Goal: Task Accomplishment & Management: Complete application form

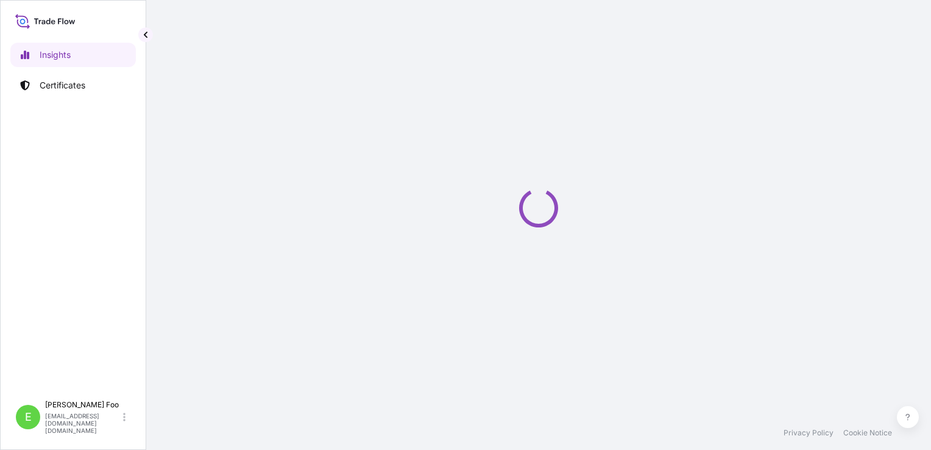
select select "2025"
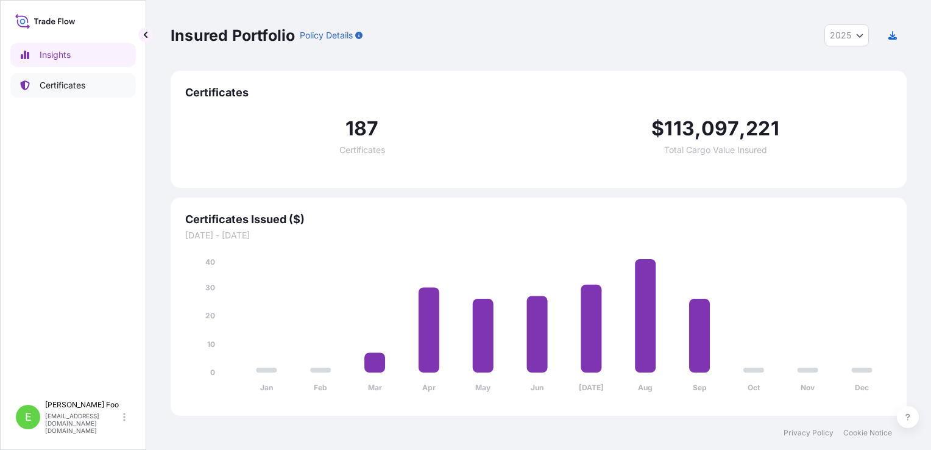
click at [77, 87] on p "Certificates" at bounding box center [63, 85] width 46 height 12
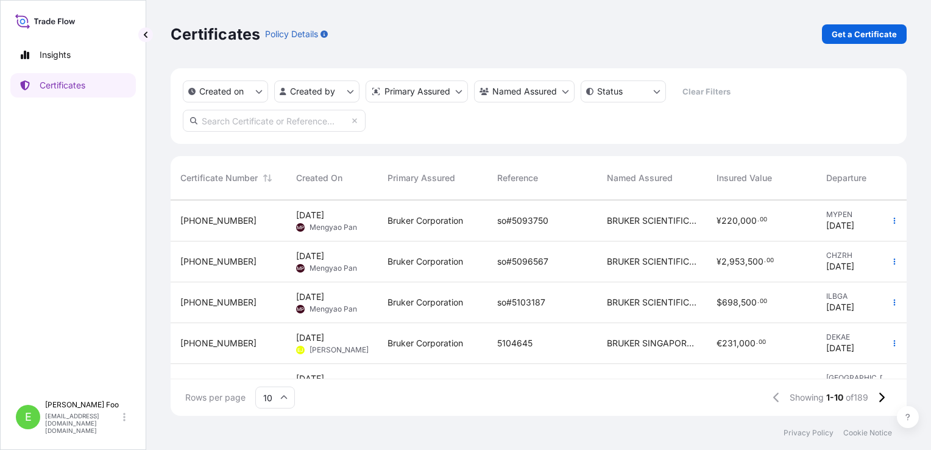
scroll to position [238, 0]
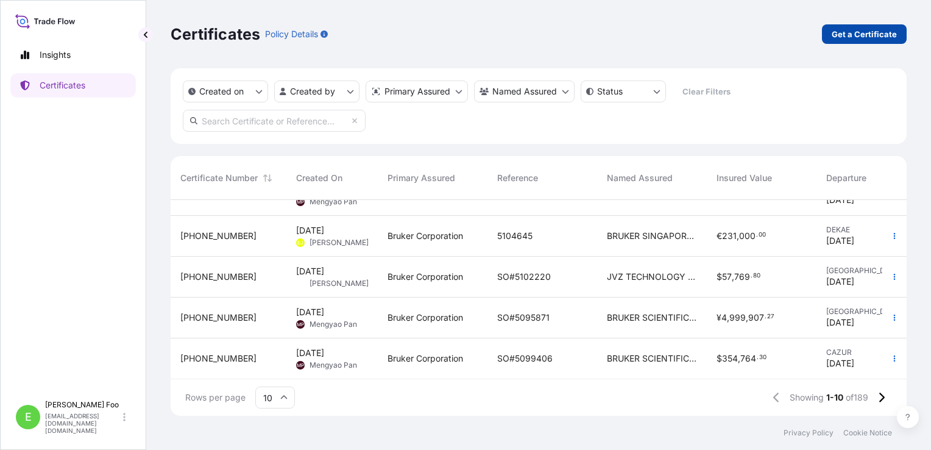
click at [861, 37] on p "Get a Certificate" at bounding box center [864, 34] width 65 height 12
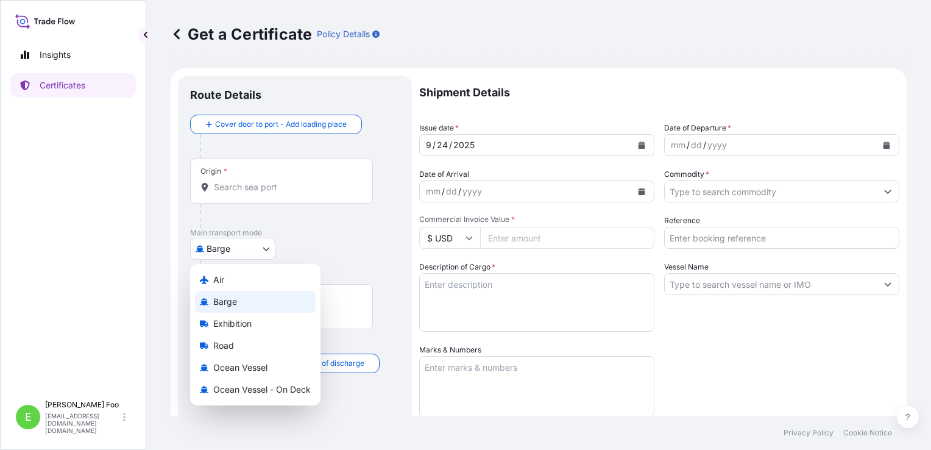
click at [266, 240] on body "Insights Certificates E Esther Foo chiew_lin.foo@bruker.com Get a Certificate P…" at bounding box center [465, 225] width 931 height 450
click at [240, 279] on div "Air" at bounding box center [255, 280] width 121 height 22
select select "Air"
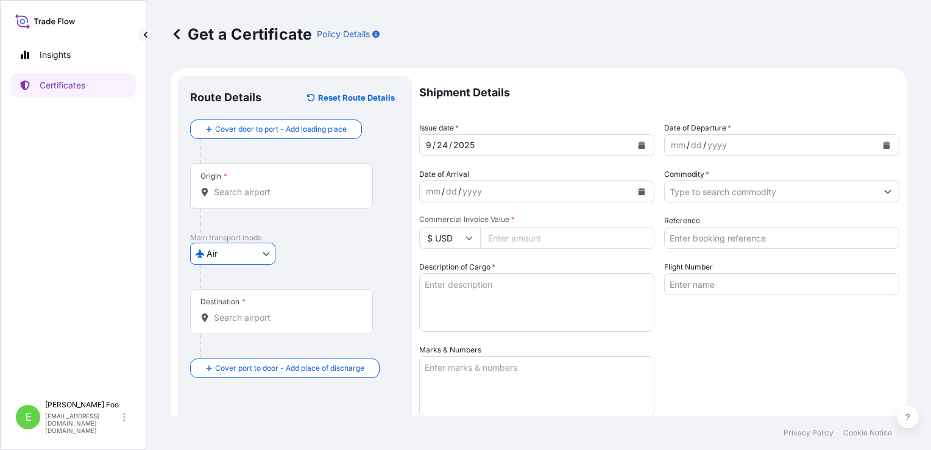
click at [301, 191] on input "Origin *" at bounding box center [286, 192] width 144 height 12
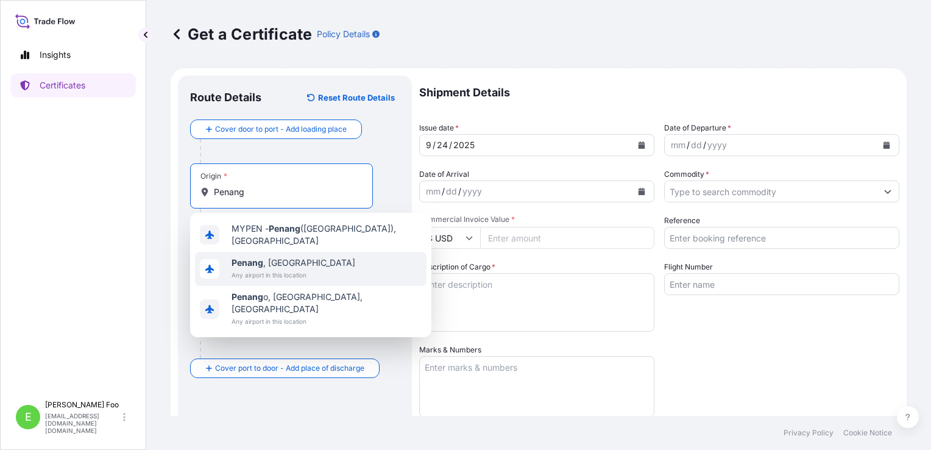
click at [277, 269] on span "Any airport in this location" at bounding box center [294, 275] width 124 height 12
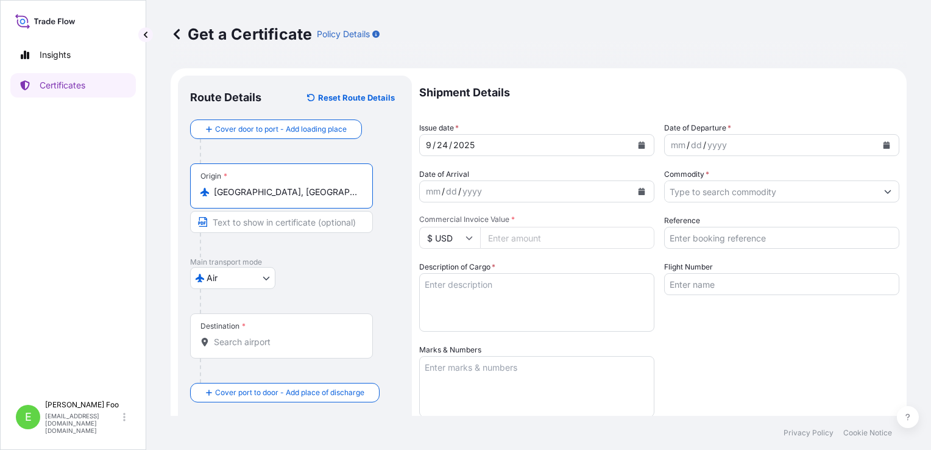
type input "Penang, Malaysia"
click at [263, 350] on div "Destination *" at bounding box center [281, 335] width 183 height 45
click at [263, 348] on input "Destination *" at bounding box center [286, 342] width 144 height 12
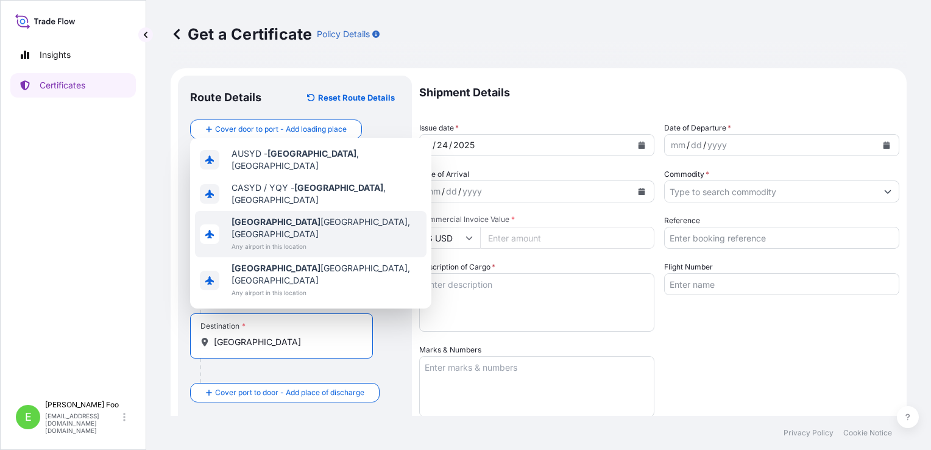
click at [309, 252] on span "Any airport in this location" at bounding box center [327, 246] width 190 height 12
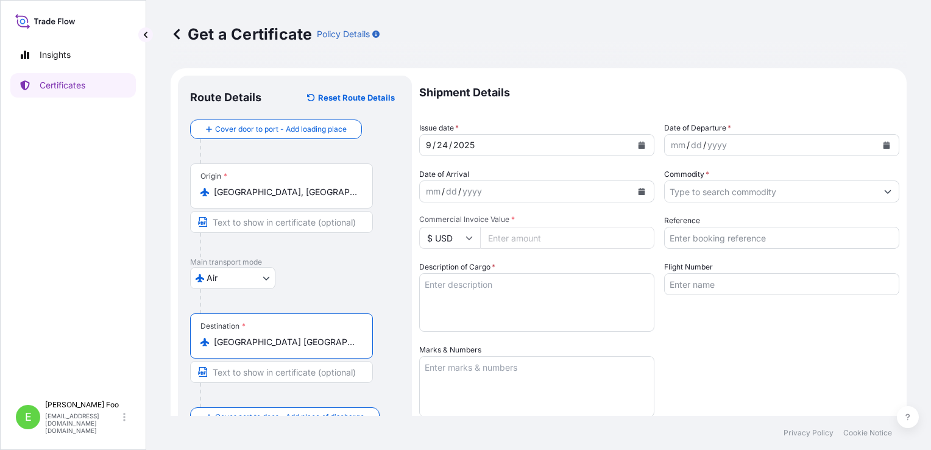
type input "Sydney NSW, Australia"
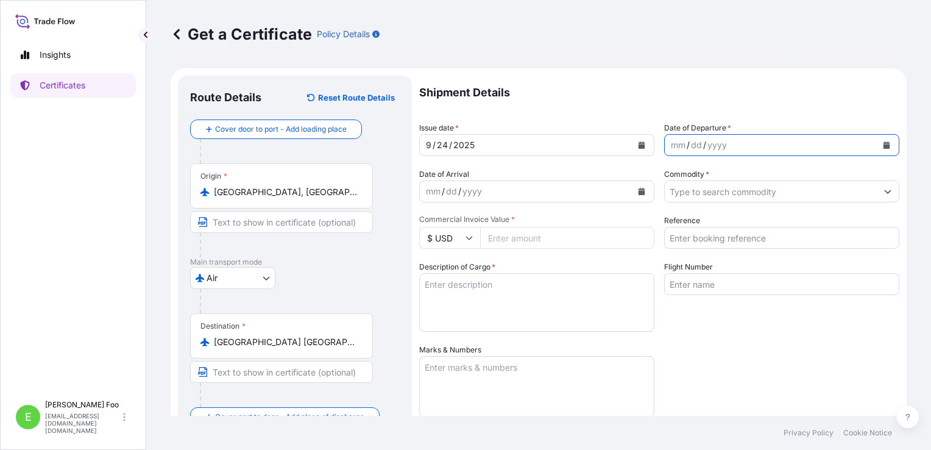
click at [883, 144] on icon "Calendar" at bounding box center [886, 144] width 7 height 7
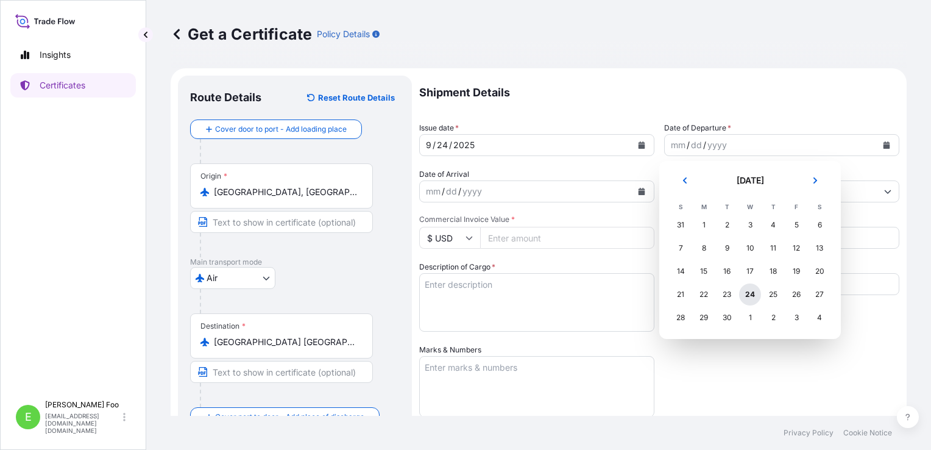
click at [749, 294] on div "24" at bounding box center [750, 294] width 22 height 22
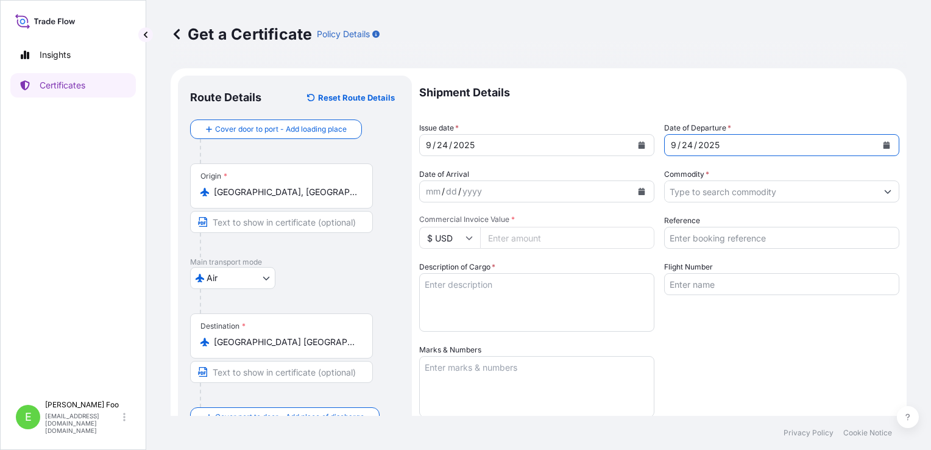
click at [639, 192] on icon "Calendar" at bounding box center [642, 191] width 7 height 7
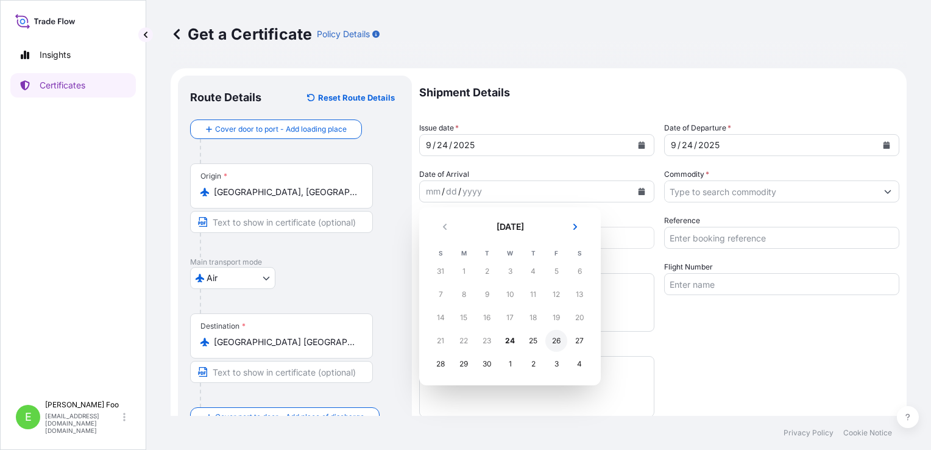
click at [557, 343] on div "26" at bounding box center [557, 341] width 22 height 22
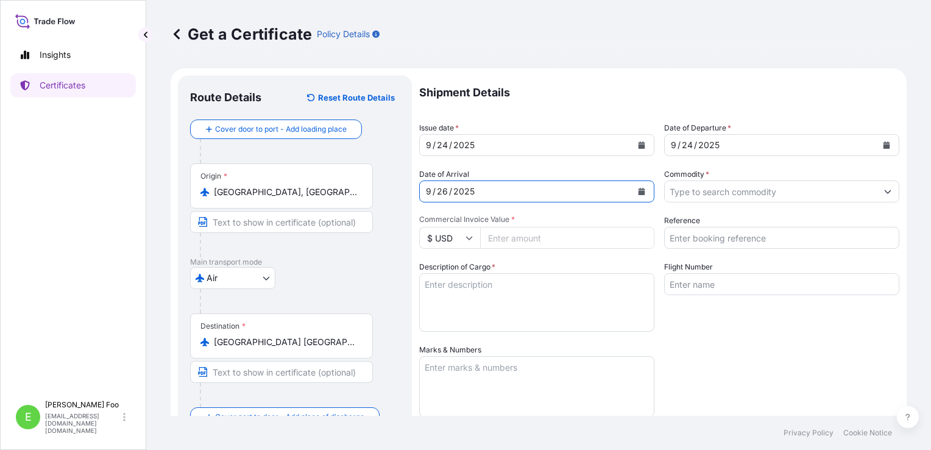
click at [885, 190] on button "Show suggestions" at bounding box center [888, 191] width 22 height 22
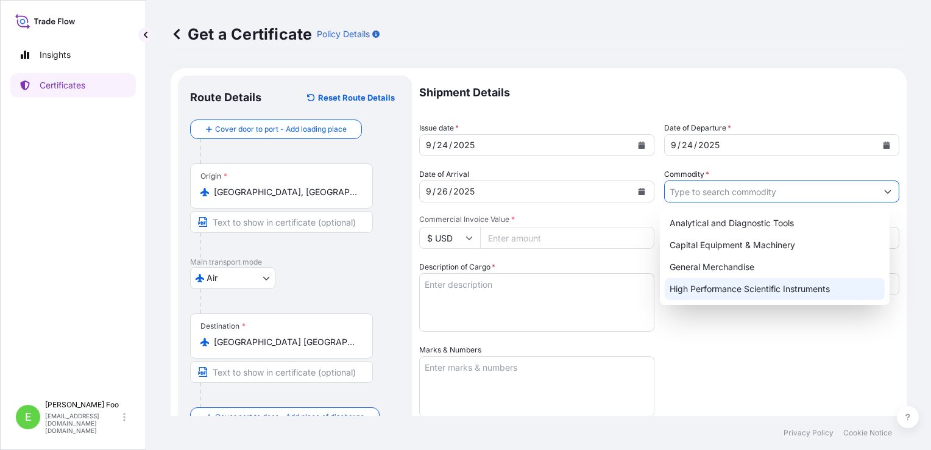
click at [728, 285] on div "High Performance Scientific Instruments" at bounding box center [775, 289] width 220 height 22
type input "High Performance Scientific Instruments"
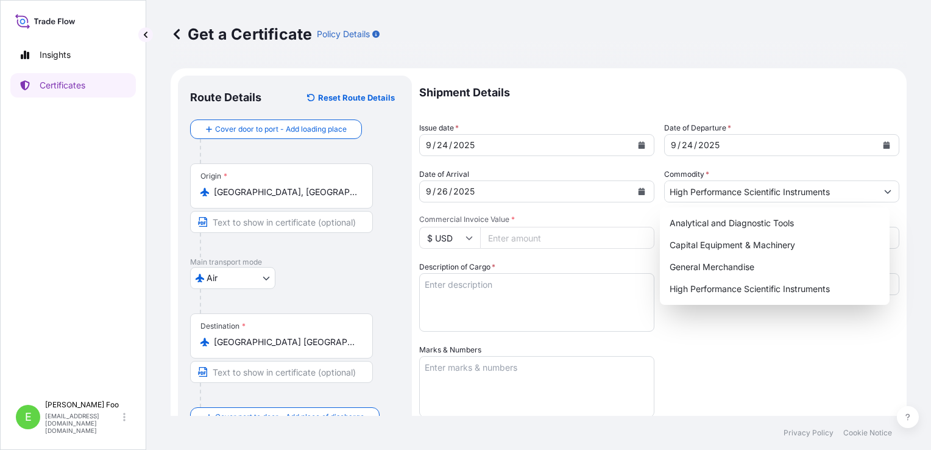
click at [470, 238] on icon at bounding box center [469, 239] width 7 height 4
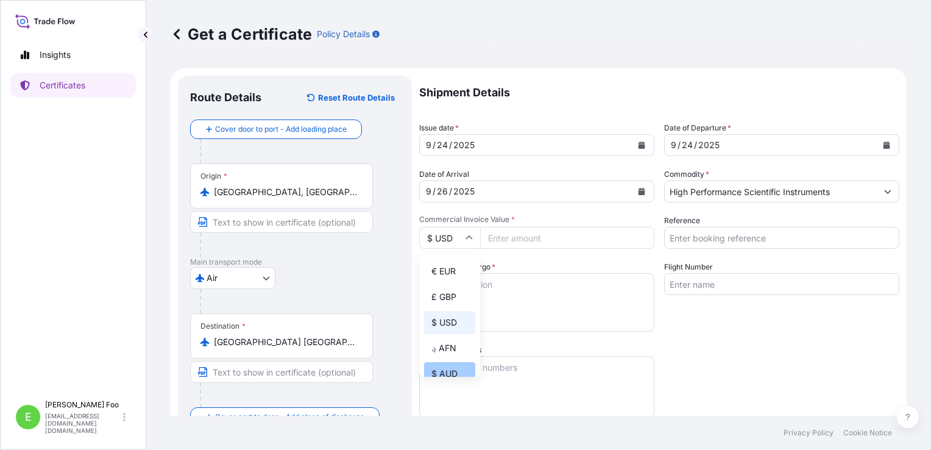
click at [446, 373] on div "$ AUD" at bounding box center [449, 373] width 51 height 23
type input "$ AUD"
click at [527, 235] on input "Commercial Invoice Value *" at bounding box center [567, 238] width 174 height 22
paste input "273000"
type input "273000"
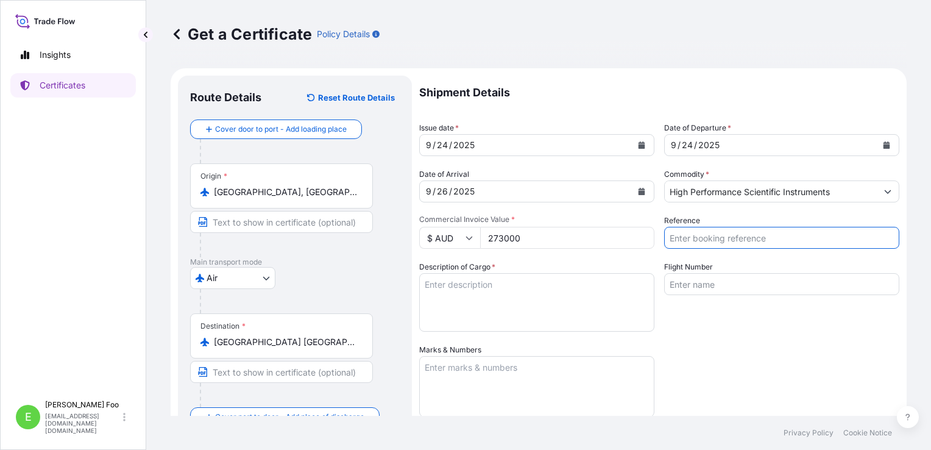
click at [746, 237] on input "Reference" at bounding box center [781, 238] width 235 height 22
click at [693, 235] on input "Reference" at bounding box center [781, 238] width 235 height 22
paste input "5103035"
type input "SO# 5103035"
type textarea "PO# PO-GC000199 / SO#5100337 1 unit D6 PHASER / SN 294195 CIP Sydney"
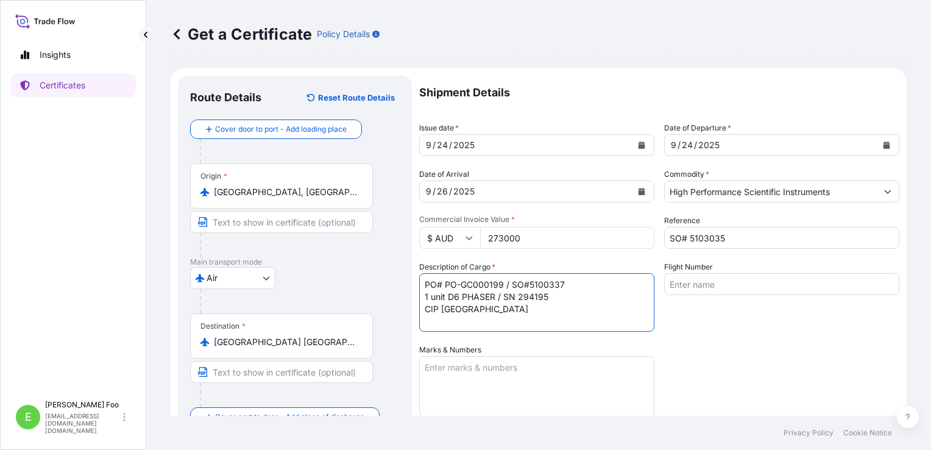
type input "Air"
type input "Gunlake Concrete P/L"
drag, startPoint x: 485, startPoint y: 280, endPoint x: 493, endPoint y: 285, distance: 8.8
click at [485, 280] on textarea "PO# PO-GC000199 / SO#5100337 1 unit D6 PHASER / SN 294195 CIP Sydney" at bounding box center [536, 302] width 235 height 59
drag, startPoint x: 503, startPoint y: 284, endPoint x: 444, endPoint y: 285, distance: 59.1
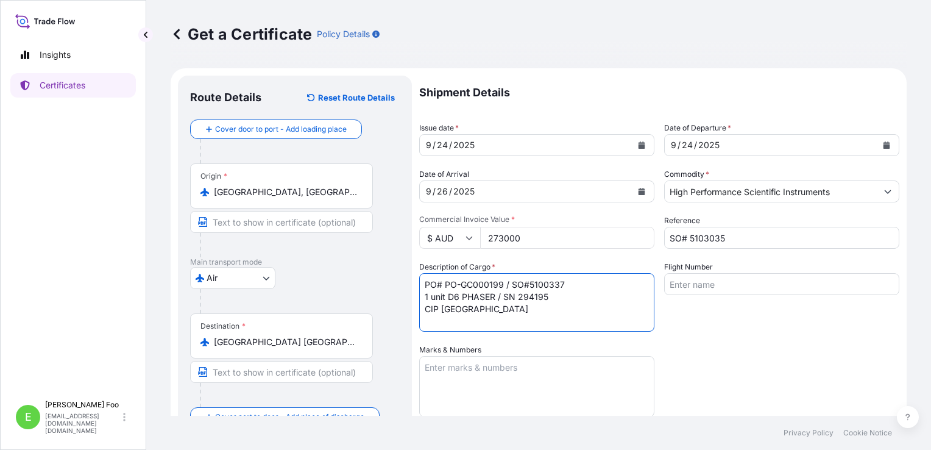
click at [444, 285] on textarea "PO# PO-GC000199 / SO#5100337 1 unit D6 PHASER / SN 294195 CIP Sydney" at bounding box center [536, 302] width 235 height 59
paste textarea "306338-1"
click at [538, 284] on textarea "PO# PO306338-1 / SO#5100337 1 unit D6 PHASER / SN 294195 CIP Sydney" at bounding box center [536, 302] width 235 height 59
paste textarea "3035"
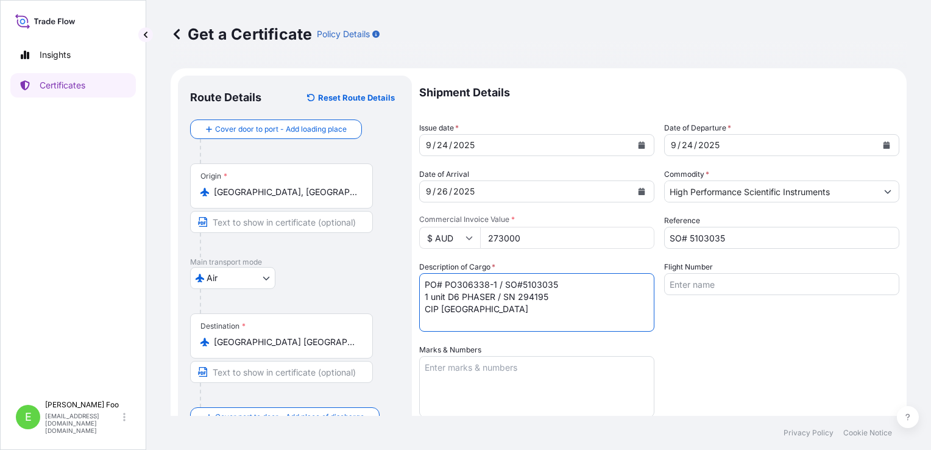
click at [540, 296] on textarea "PO# PO306338-1 / SO#5103035 1 unit D6 PHASER / SN 294195 CIP Sydney" at bounding box center [536, 302] width 235 height 59
paste textarea "295018"
click at [546, 299] on textarea "PO# PO306338-1 / SO#5103035 1 unit D6 PHASER / SN 295018 CIP Sydney" at bounding box center [536, 302] width 235 height 59
click at [510, 304] on textarea "PO# PO306338-1 / SO#5103035 1 unit D6 PHASER / SN 295018 CIP Sydney" at bounding box center [536, 302] width 235 height 59
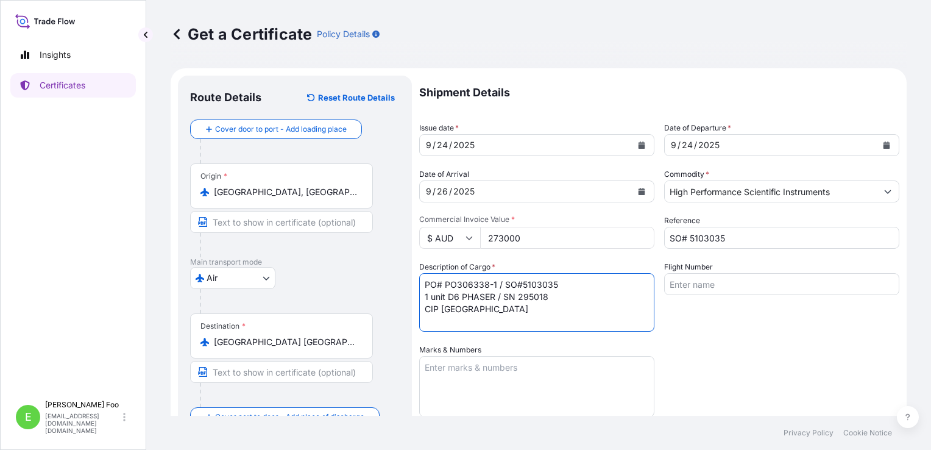
drag, startPoint x: 452, startPoint y: 310, endPoint x: 470, endPoint y: 319, distance: 20.7
click at [443, 309] on textarea "PO# PO306338-1 / SO#5103035 1 unit D6 PHASER / SN 295018 CIP Sydney" at bounding box center [536, 302] width 235 height 59
paste textarea "Yallah"
type textarea "PO# PO306338-1 / SO#5103035 1 unit D6 PHASER / SN 295018 CIP Yallah"
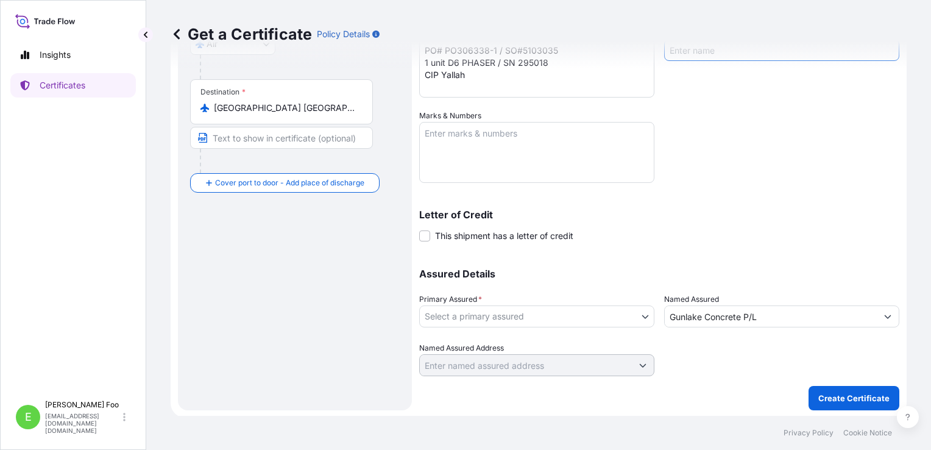
scroll to position [235, 0]
click at [636, 316] on body "Insights Certificates E Esther Foo chiew_lin.foo@bruker.com Get a Certificate P…" at bounding box center [465, 225] width 931 height 450
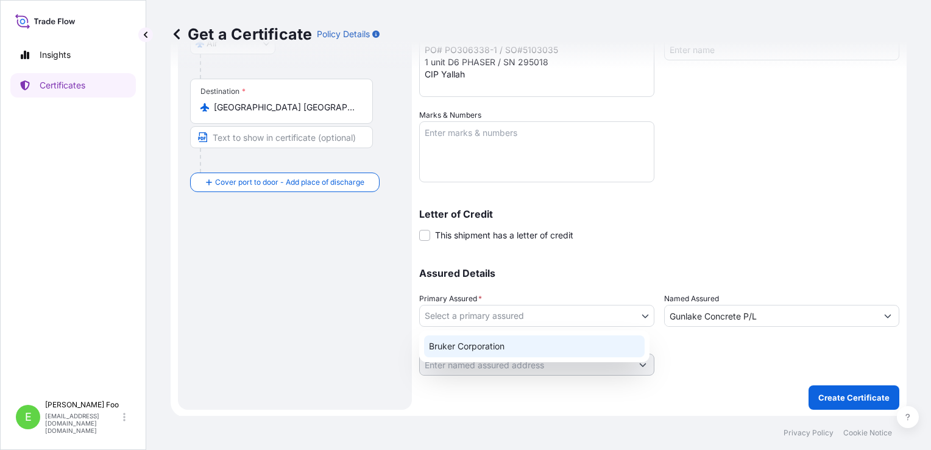
click at [481, 350] on div "Bruker Corporation" at bounding box center [534, 346] width 221 height 22
select select "31474"
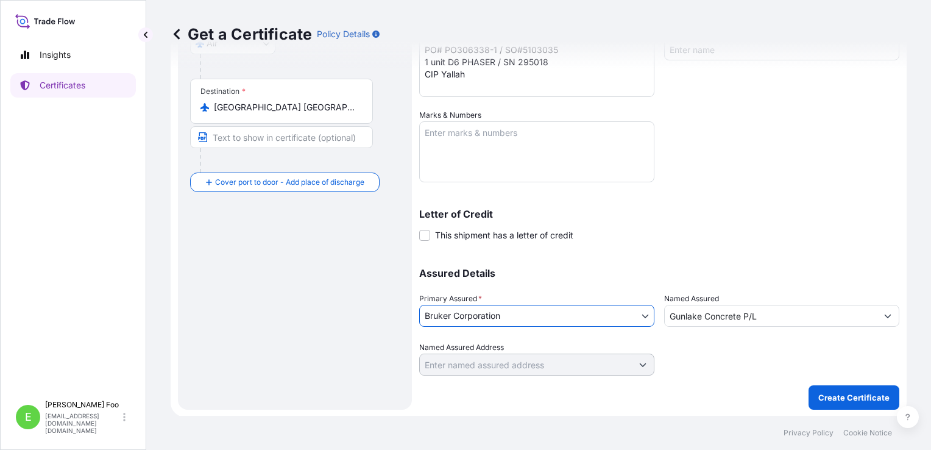
click at [883, 316] on button "Show suggestions" at bounding box center [888, 316] width 22 height 22
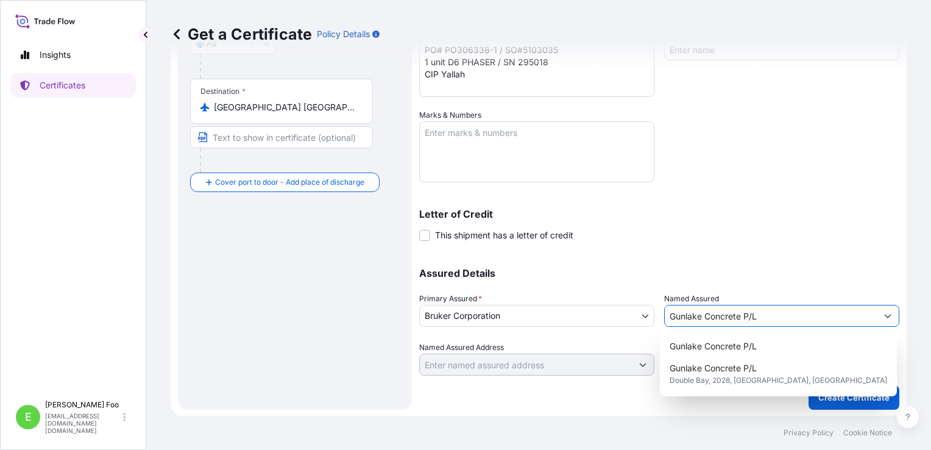
click at [769, 321] on input "Gunlake Concrete P/L" at bounding box center [771, 316] width 212 height 22
drag, startPoint x: 756, startPoint y: 319, endPoint x: 657, endPoint y: 319, distance: 99.4
click at [657, 319] on div "Assured Details Primary Assured * Bruker Corporation Bruker Corporation Named A…" at bounding box center [659, 315] width 480 height 122
click at [745, 246] on div "Shipment Details Issue date * 9 / 24 / 2025 Date of Departure * 9 / 24 / 2025 D…" at bounding box center [659, 108] width 480 height 535
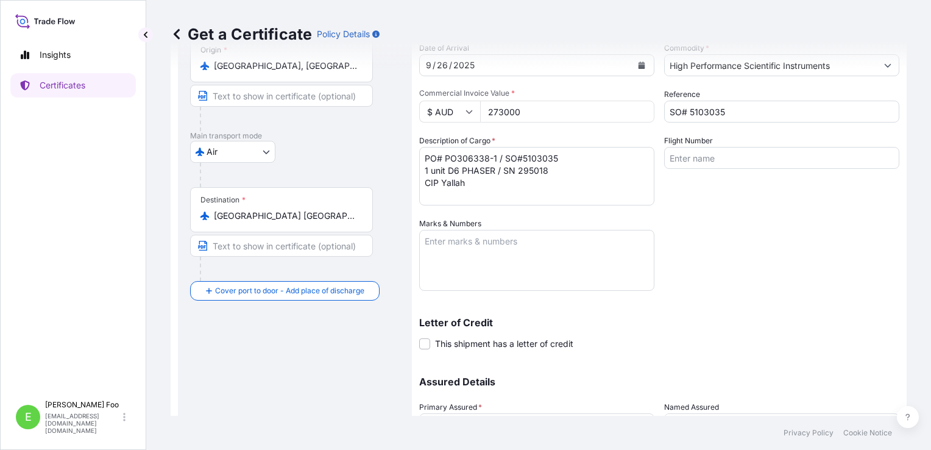
scroll to position [113, 0]
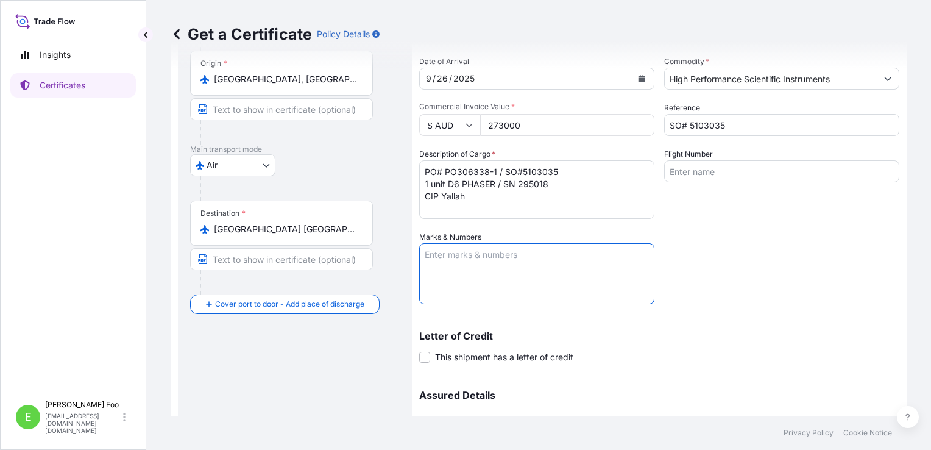
click at [534, 281] on textarea "Marks & Numbers" at bounding box center [536, 273] width 235 height 61
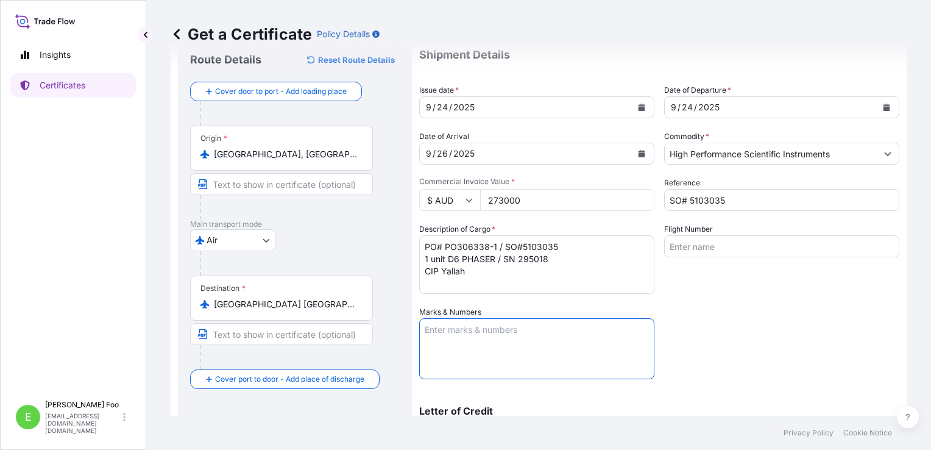
scroll to position [235, 0]
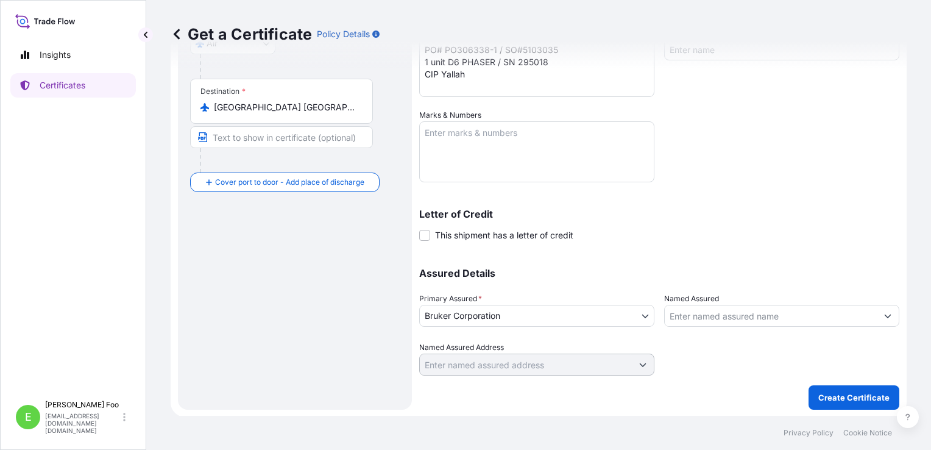
click at [730, 310] on input "Named Assured" at bounding box center [771, 316] width 212 height 22
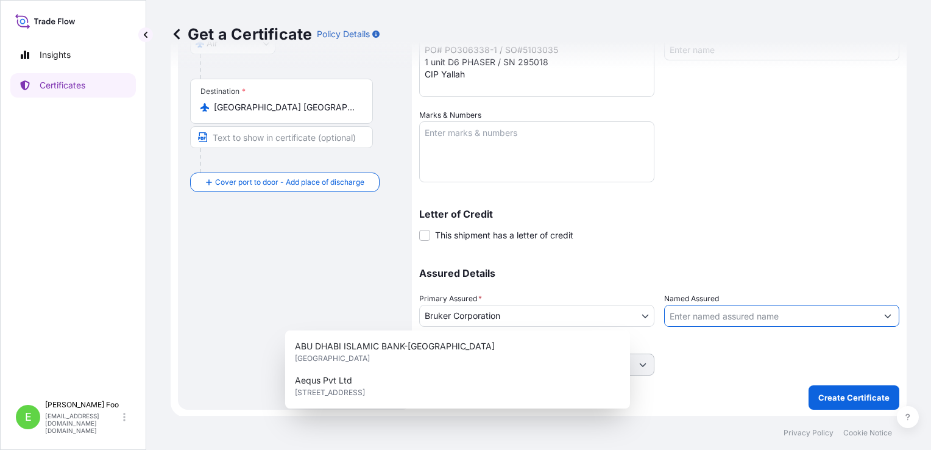
paste input "Mine Safety Technical Services"
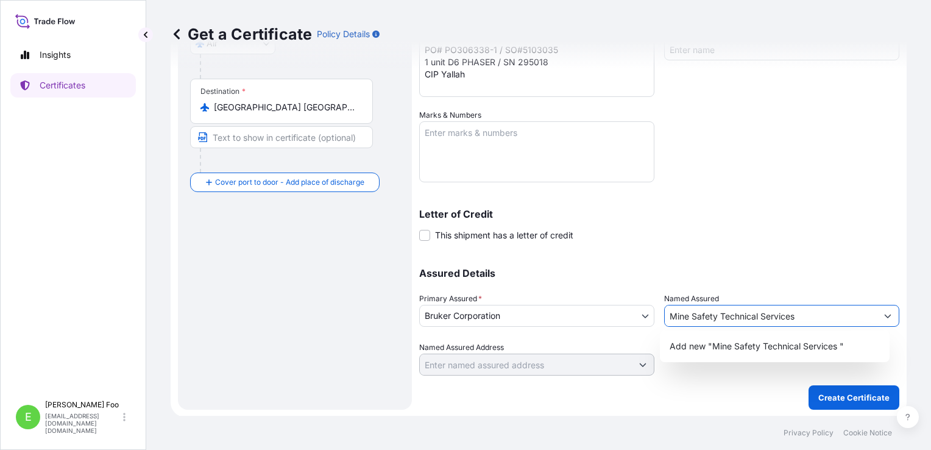
click at [807, 312] on input "Mine Safety Technical Services" at bounding box center [771, 316] width 212 height 22
type input "Mine Safety Technical Services"
click at [791, 259] on div "Assured Details Primary Assured * Bruker Corporation Bruker Corporation Named A…" at bounding box center [659, 315] width 480 height 122
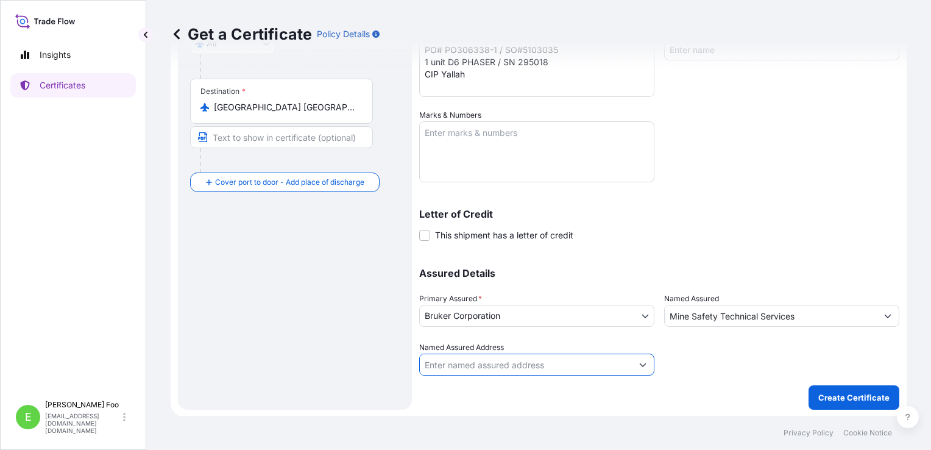
click at [540, 369] on input "Named Assured Address" at bounding box center [526, 365] width 212 height 22
paste input "31/2 Indigo Loop"
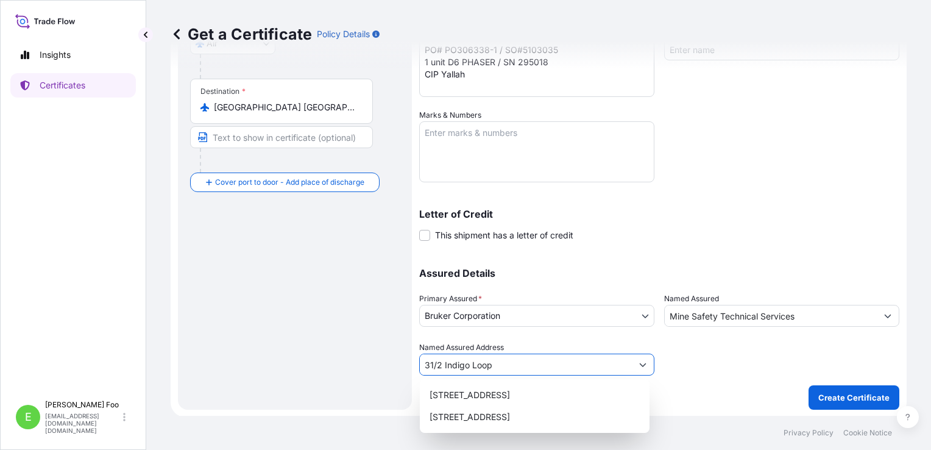
type input "31/2 Indigo Loop"
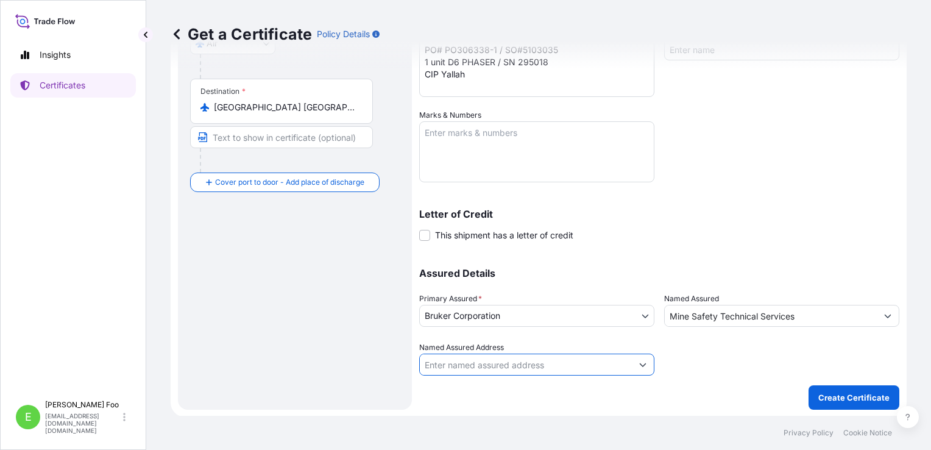
click at [541, 365] on input "Named Assured Address" at bounding box center [526, 365] width 212 height 22
click at [466, 370] on input "Named Assured Address" at bounding box center [526, 365] width 212 height 22
paste input "31/2 Indigo Loop"
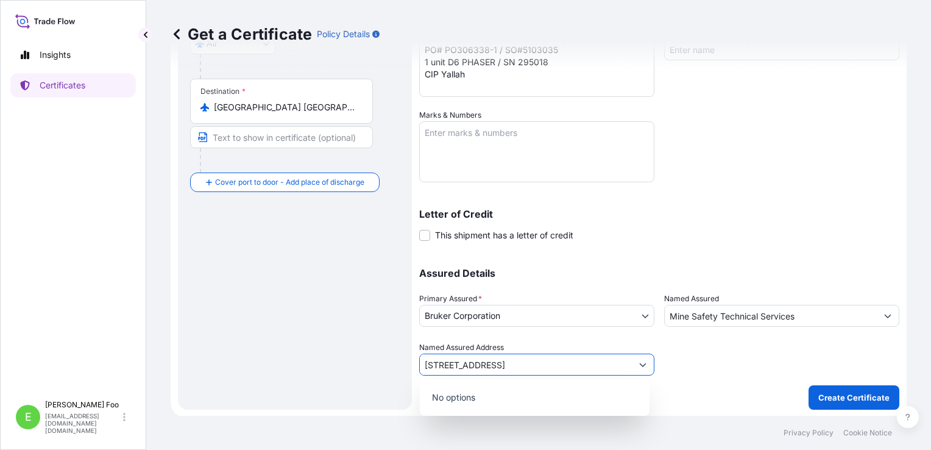
type input "31/2 Indigo Loop, 2530 Yallah NSW, Australia"
click at [573, 367] on input "Named Assured Address" at bounding box center [526, 365] width 212 height 22
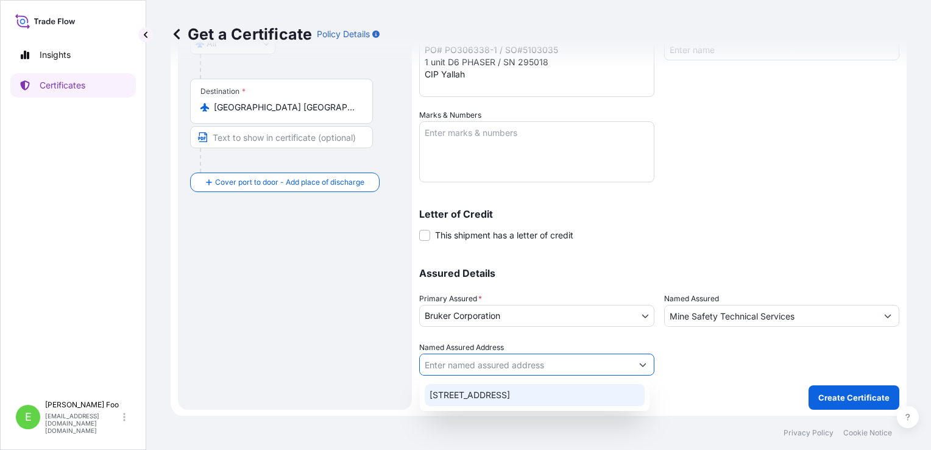
click at [569, 391] on div "31/2 Indigo Loop, Yallah NSW 2530, Australia" at bounding box center [535, 395] width 220 height 22
type input "31/2 Indigo Loop, Yallah NSW 2530, Australia"
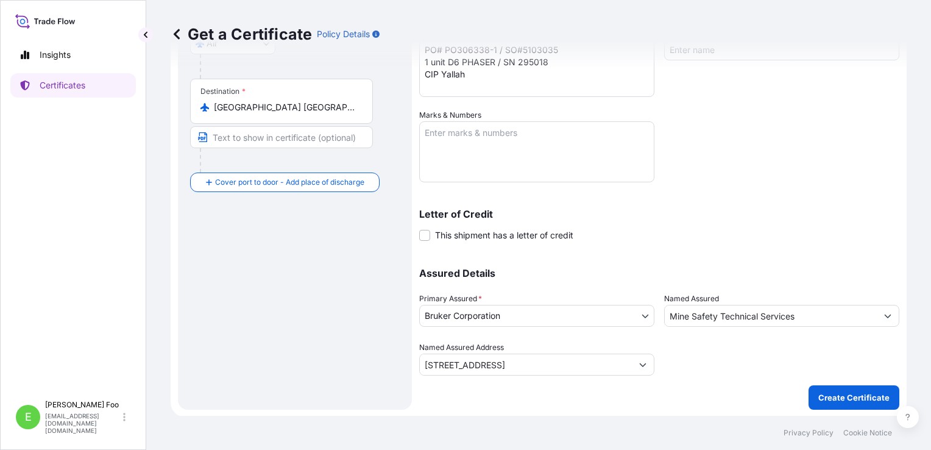
click at [707, 233] on div "Letter of Credit This shipment has a letter of credit Letter of credit * Letter…" at bounding box center [659, 225] width 480 height 32
click at [833, 399] on p "Create Certificate" at bounding box center [854, 397] width 71 height 12
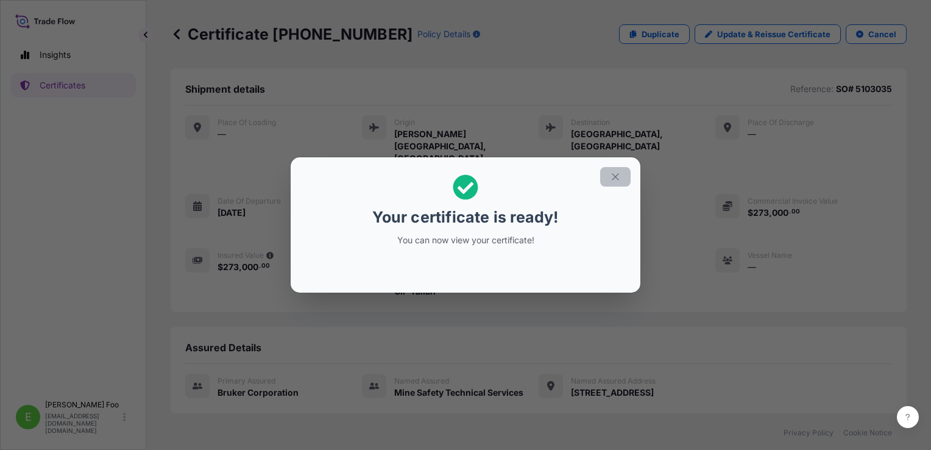
click at [620, 176] on icon "button" at bounding box center [615, 176] width 11 height 11
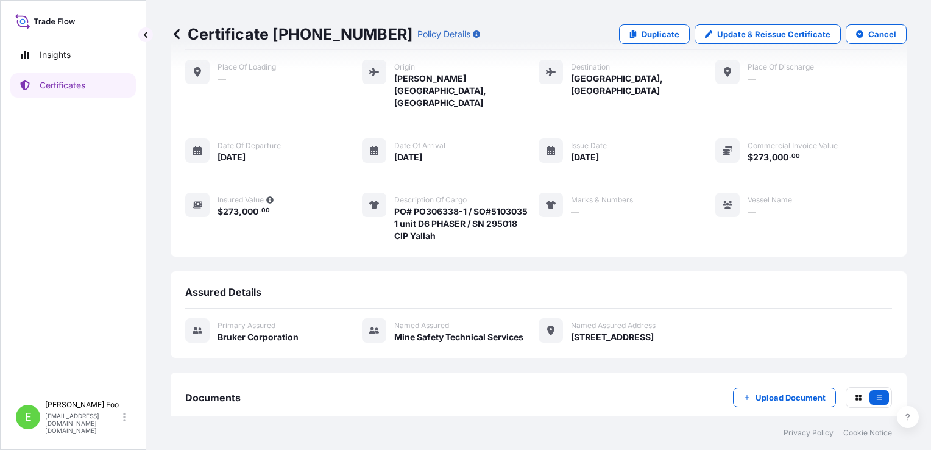
scroll to position [98, 0]
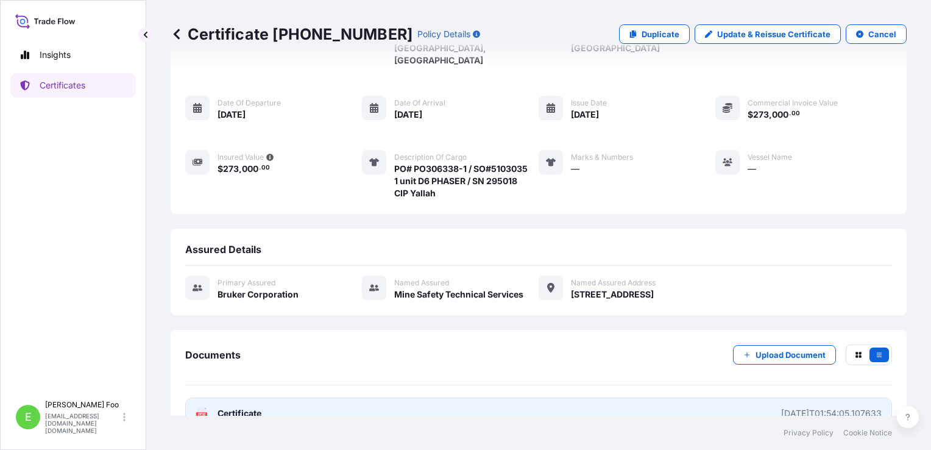
click at [255, 407] on span "Certificate" at bounding box center [240, 413] width 44 height 12
